Goal: Transaction & Acquisition: Download file/media

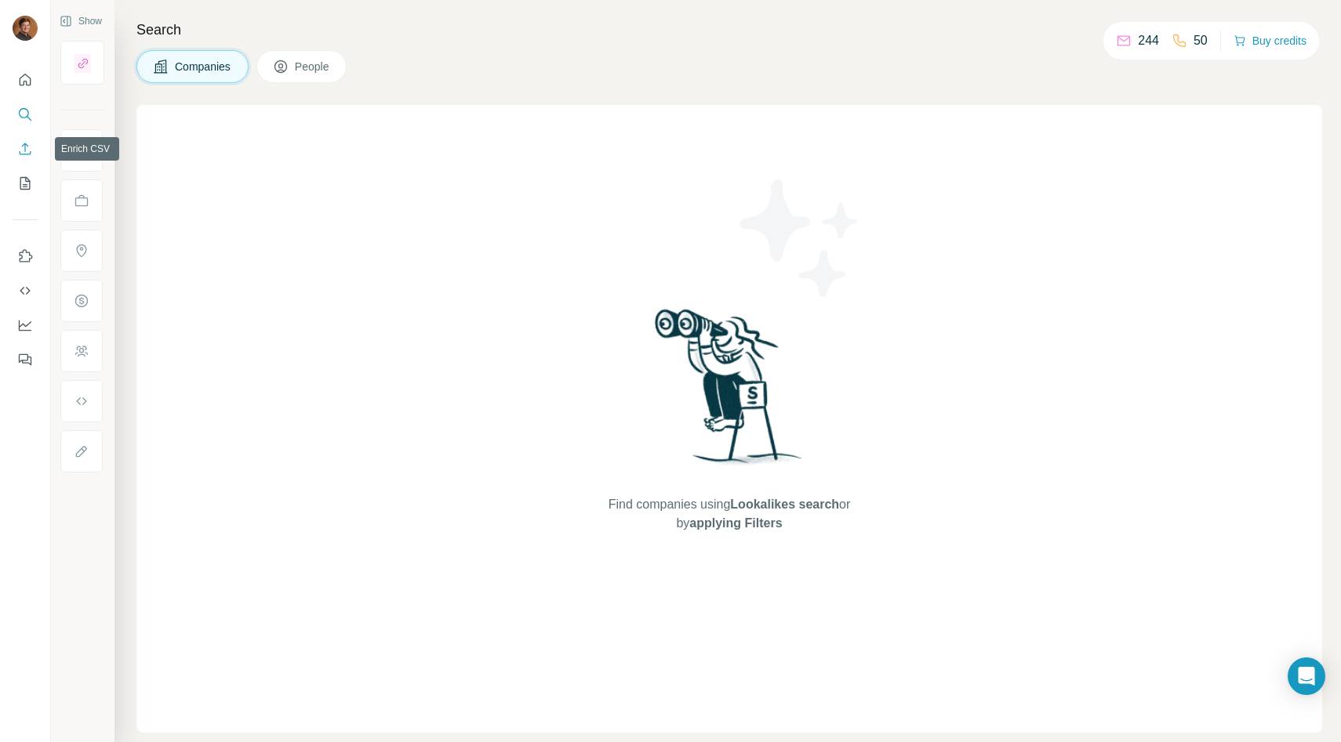
click at [32, 149] on icon "Enrich CSV" at bounding box center [25, 149] width 16 height 16
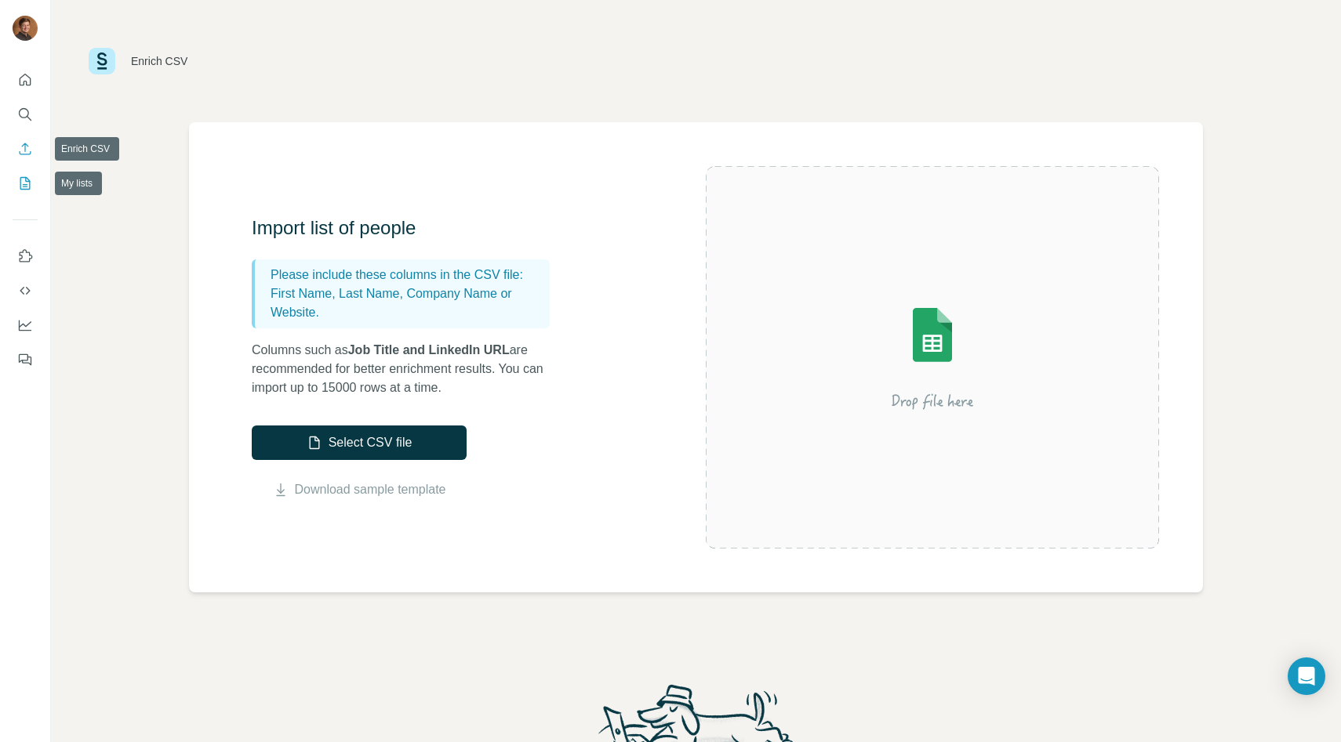
click at [33, 189] on button "My lists" at bounding box center [25, 183] width 25 height 28
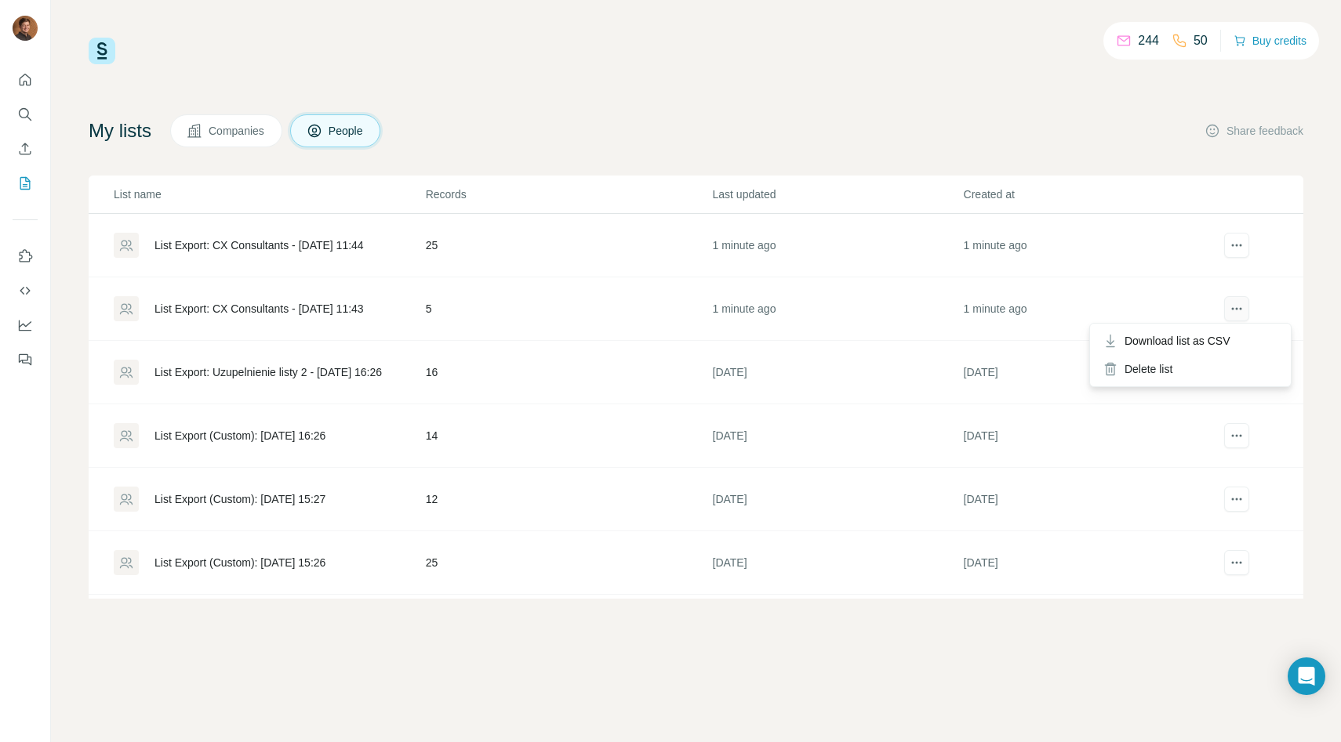
click at [1241, 311] on icon "actions" at bounding box center [1237, 309] width 16 height 16
click at [1216, 339] on span "Download list as CSV" at bounding box center [1177, 341] width 106 height 16
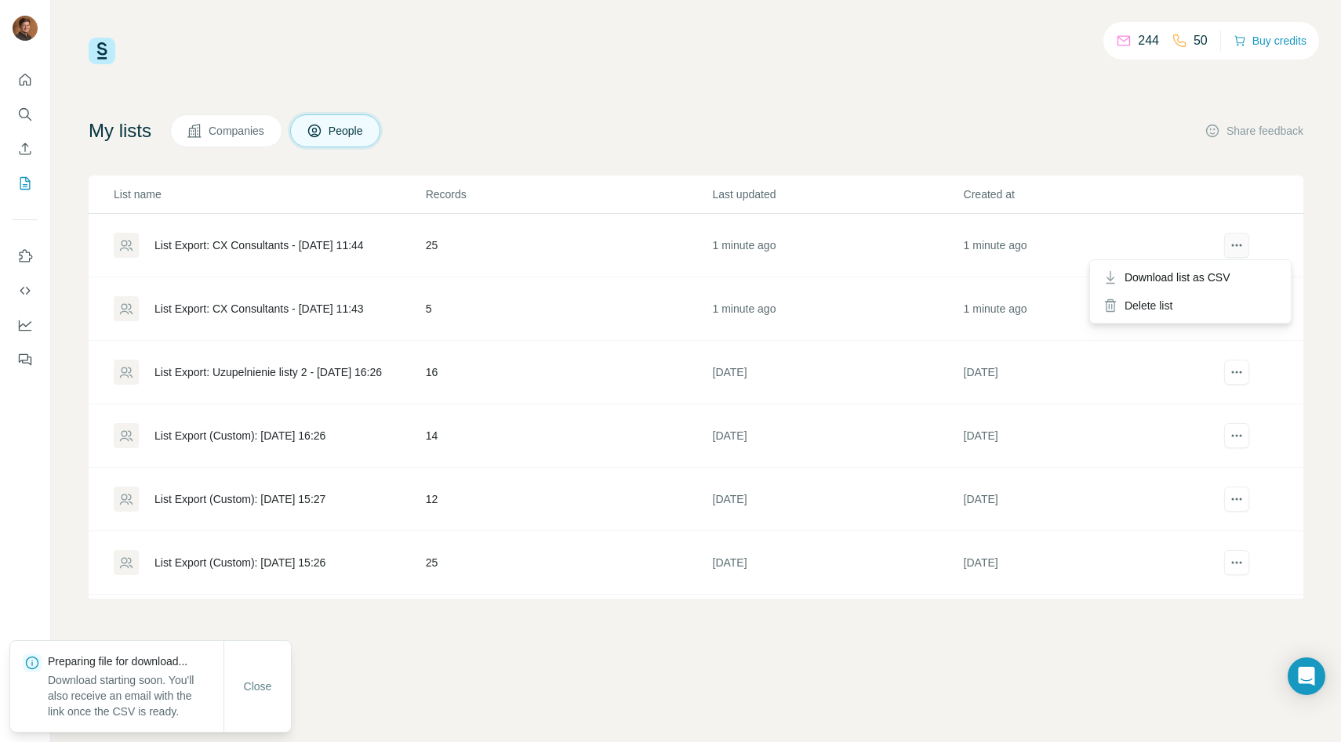
click at [1238, 247] on icon "actions" at bounding box center [1237, 246] width 16 height 16
click at [1200, 271] on span "Download list as CSV" at bounding box center [1177, 278] width 106 height 16
